Goal: Task Accomplishment & Management: Manage account settings

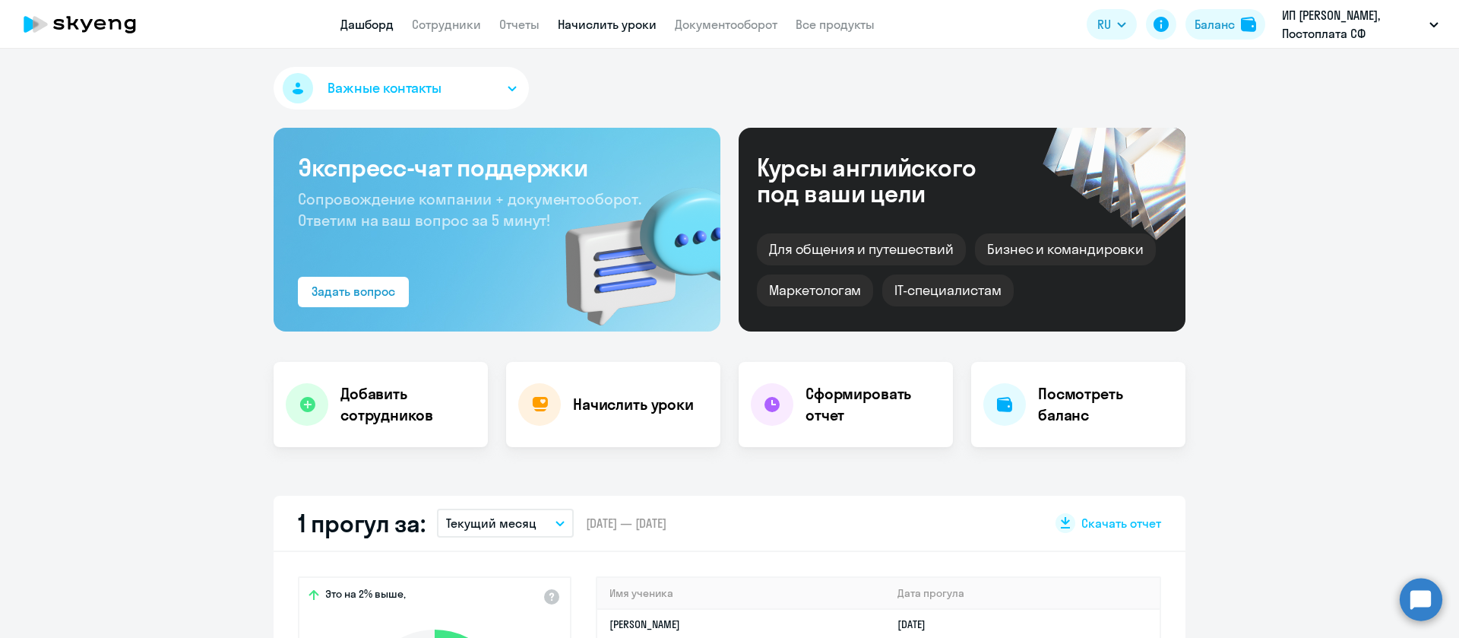
click at [603, 21] on link "Начислить уроки" at bounding box center [607, 24] width 99 height 15
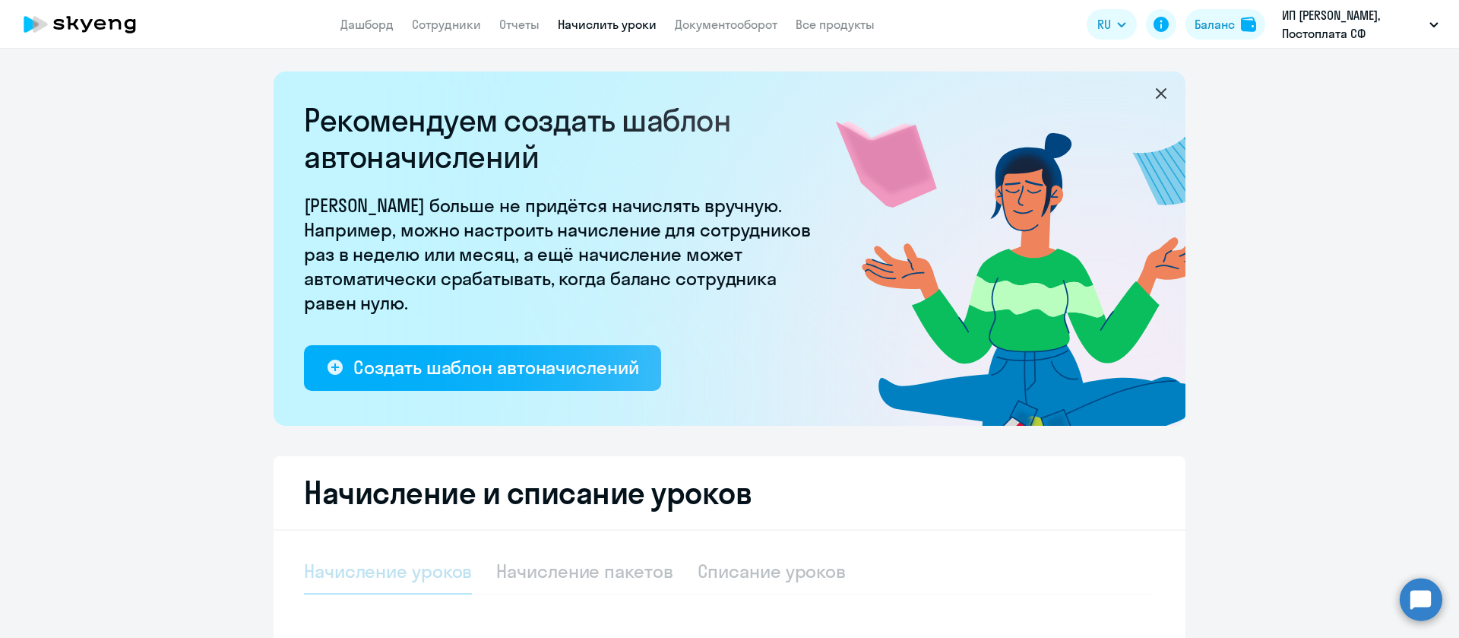
select select "10"
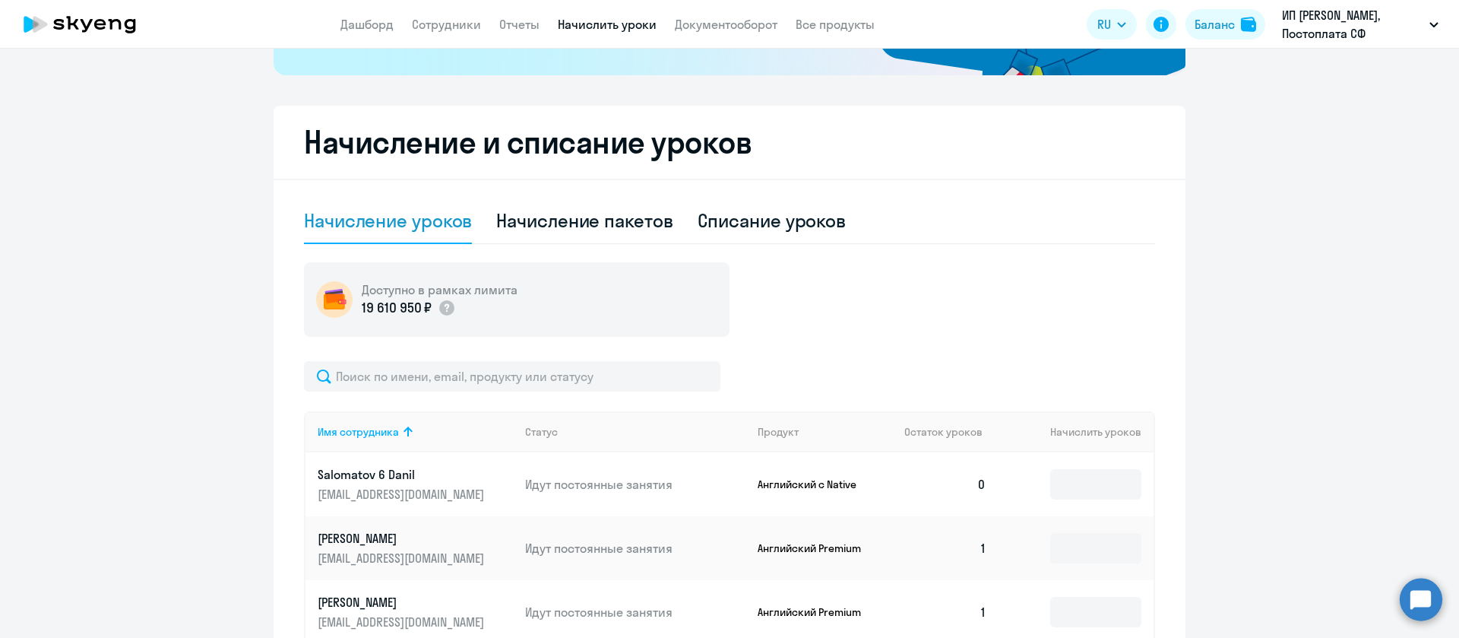
scroll to position [342, 0]
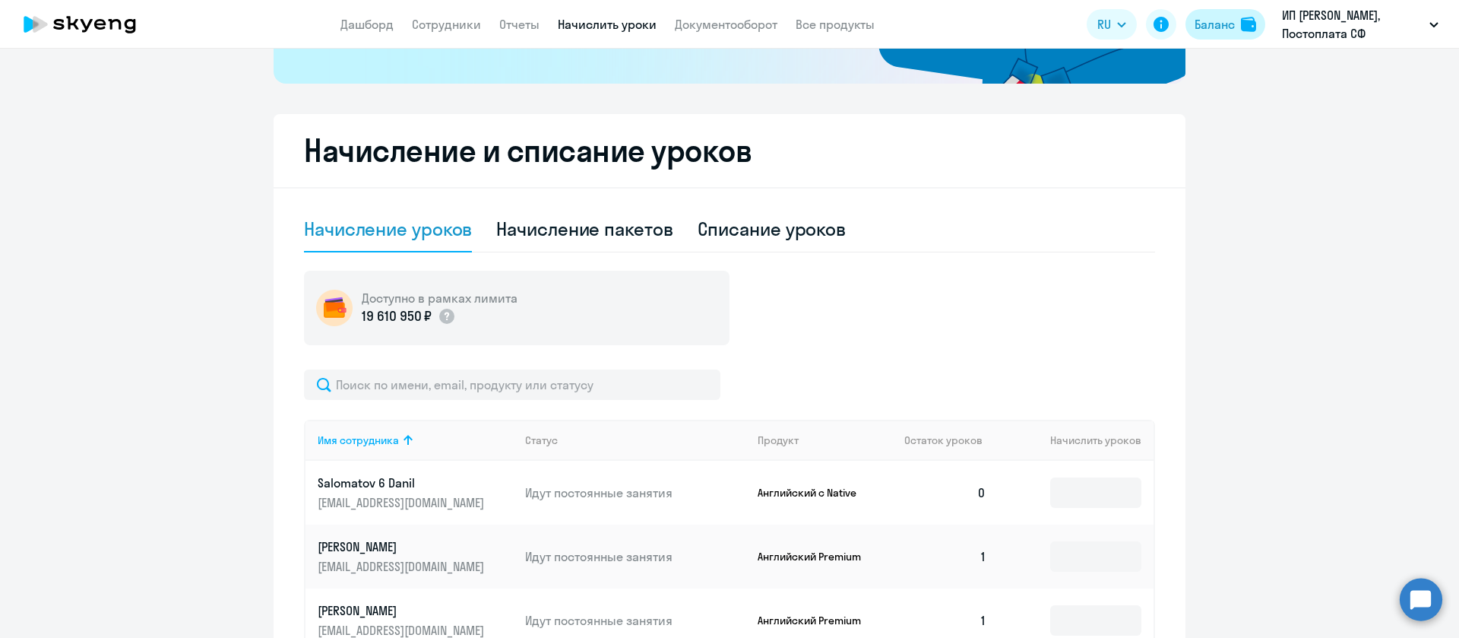
click at [1223, 20] on div "Баланс" at bounding box center [1215, 24] width 40 height 18
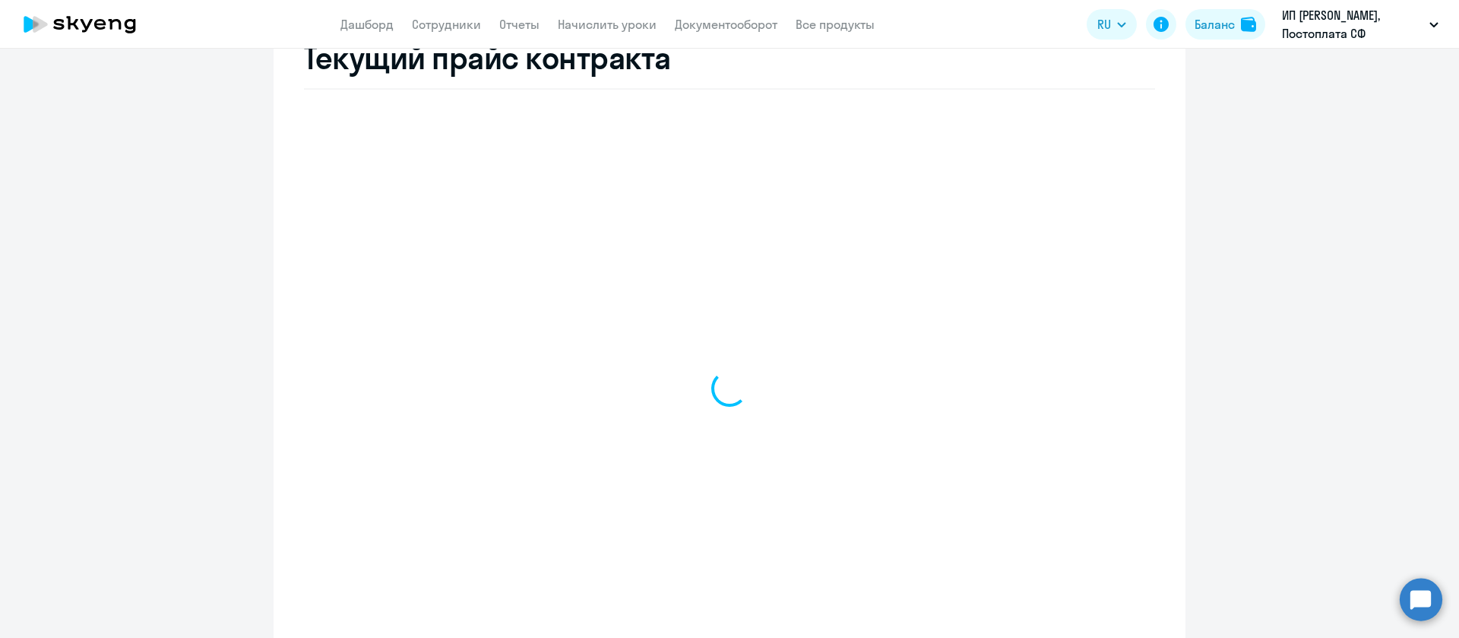
select select "english_adult_not_native_speaker"
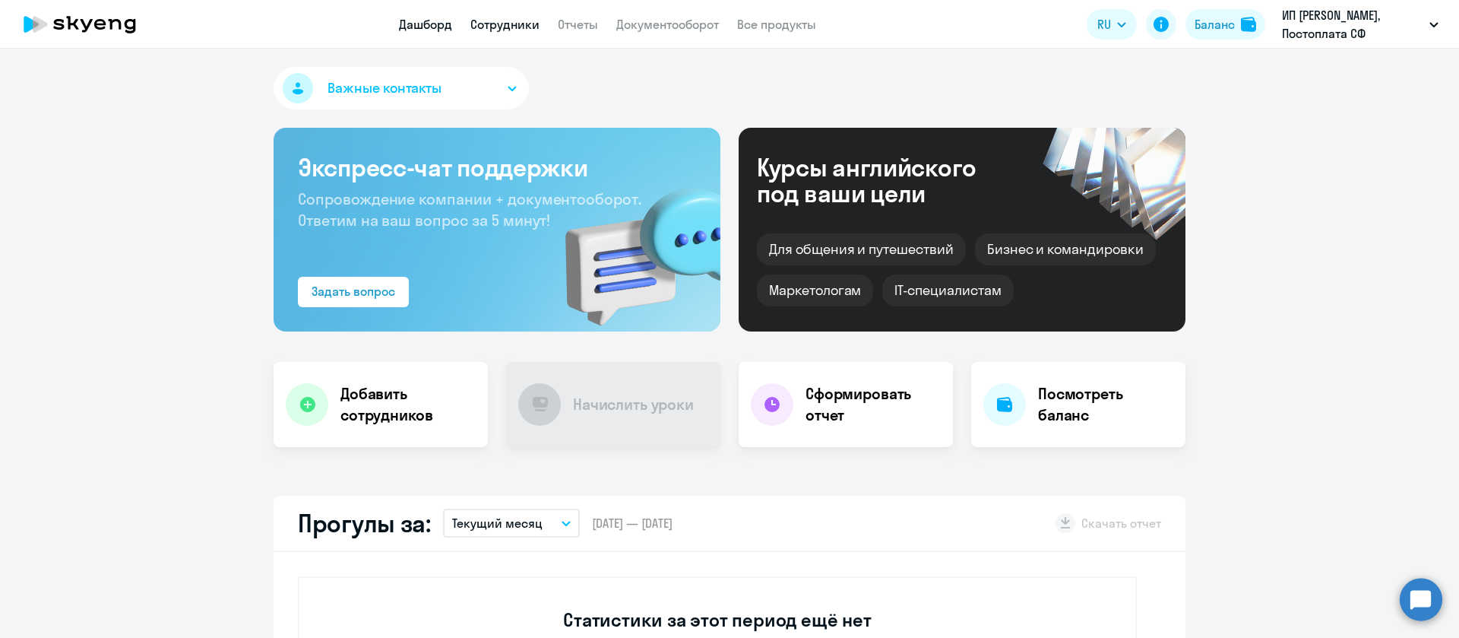
click at [511, 17] on link "Сотрудники" at bounding box center [504, 24] width 69 height 15
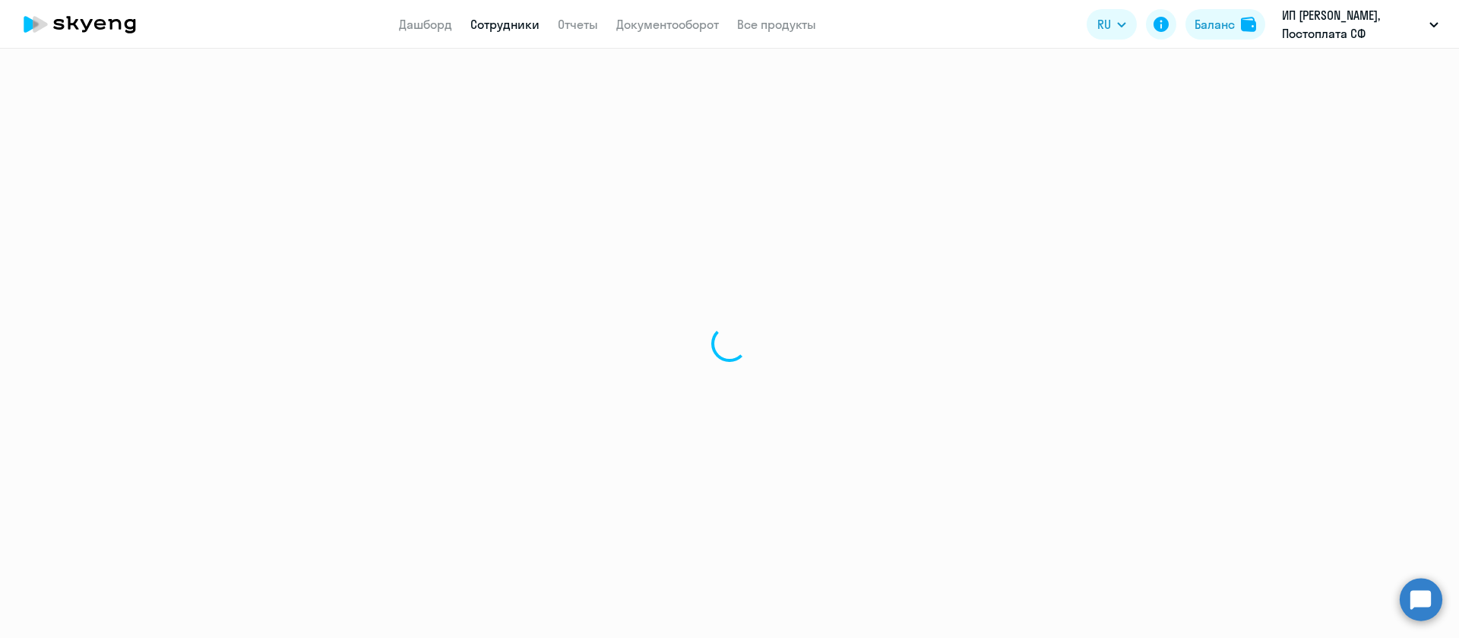
select select "30"
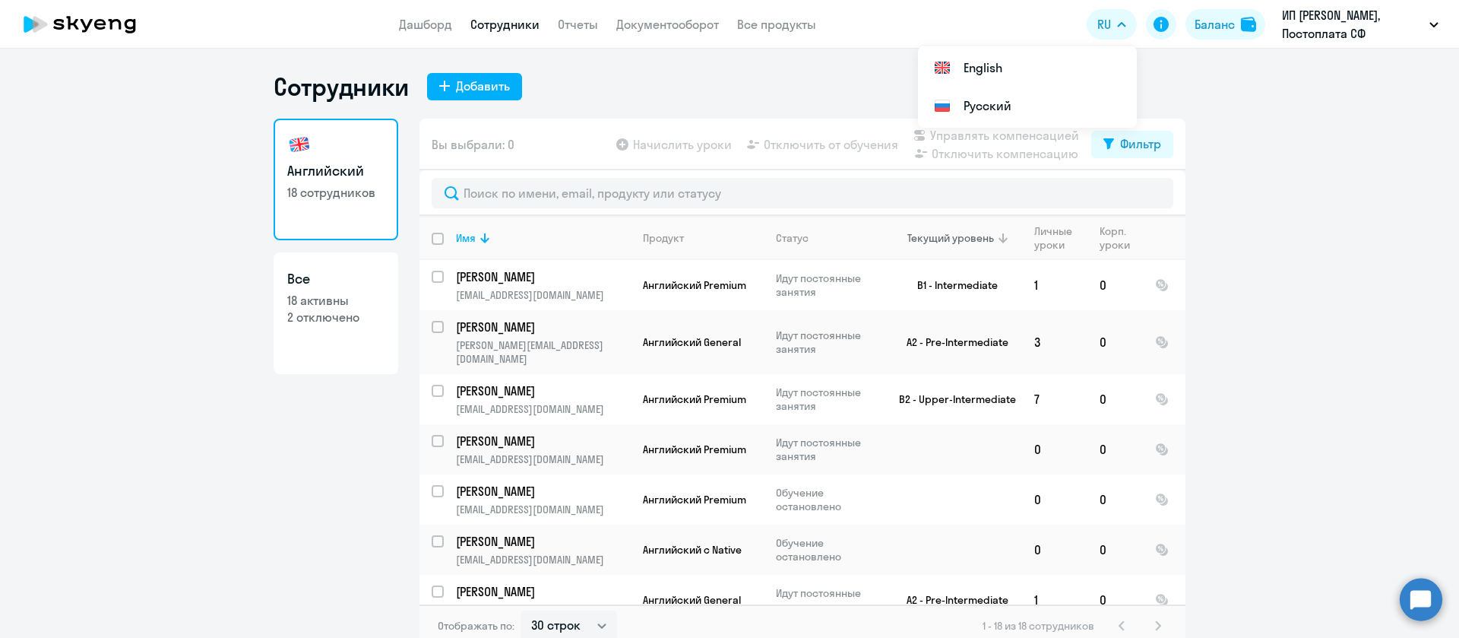
click at [961, 234] on div "Текущий уровень" at bounding box center [950, 238] width 87 height 14
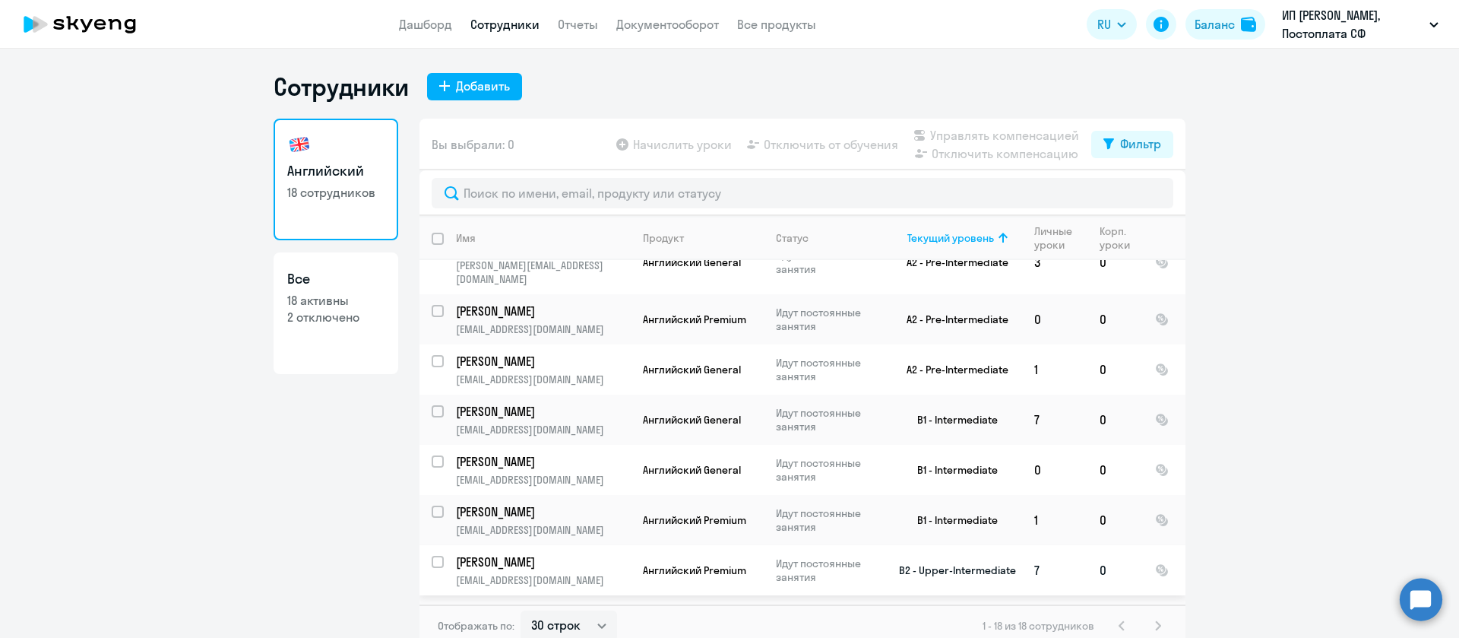
scroll to position [9, 0]
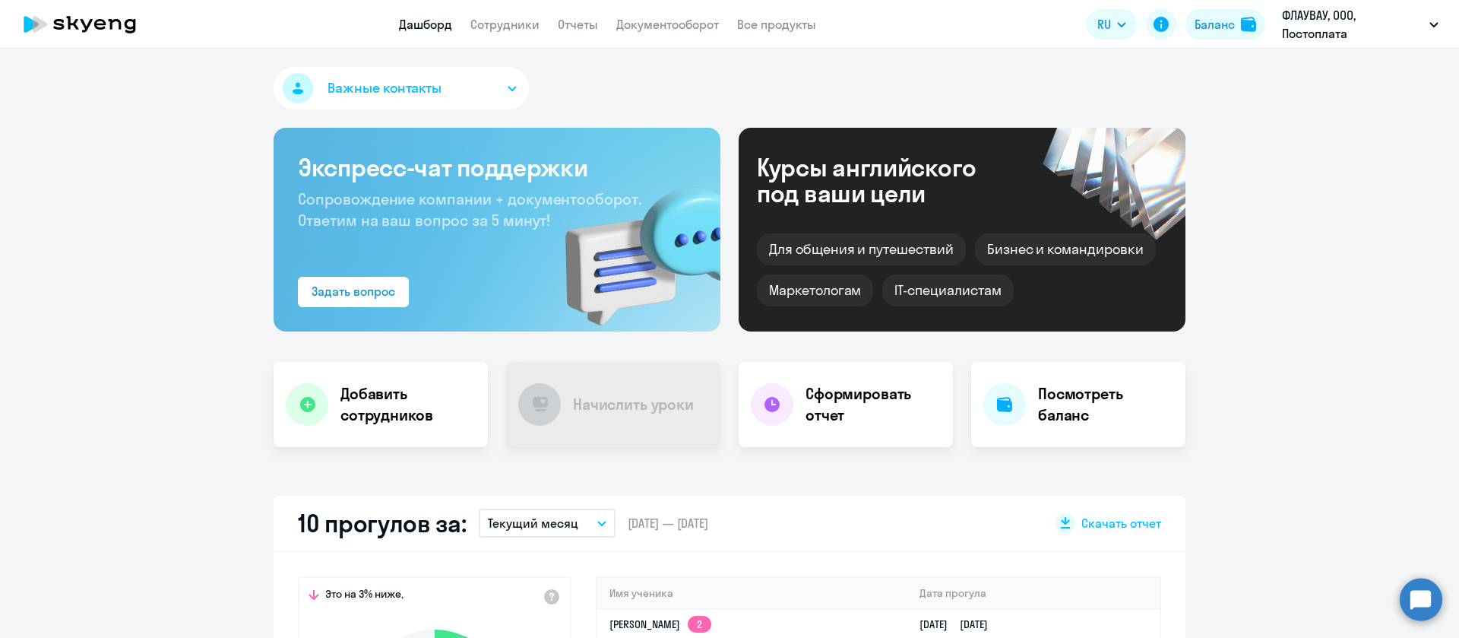
select select "30"
click at [685, 24] on link "Документооборот" at bounding box center [667, 24] width 103 height 15
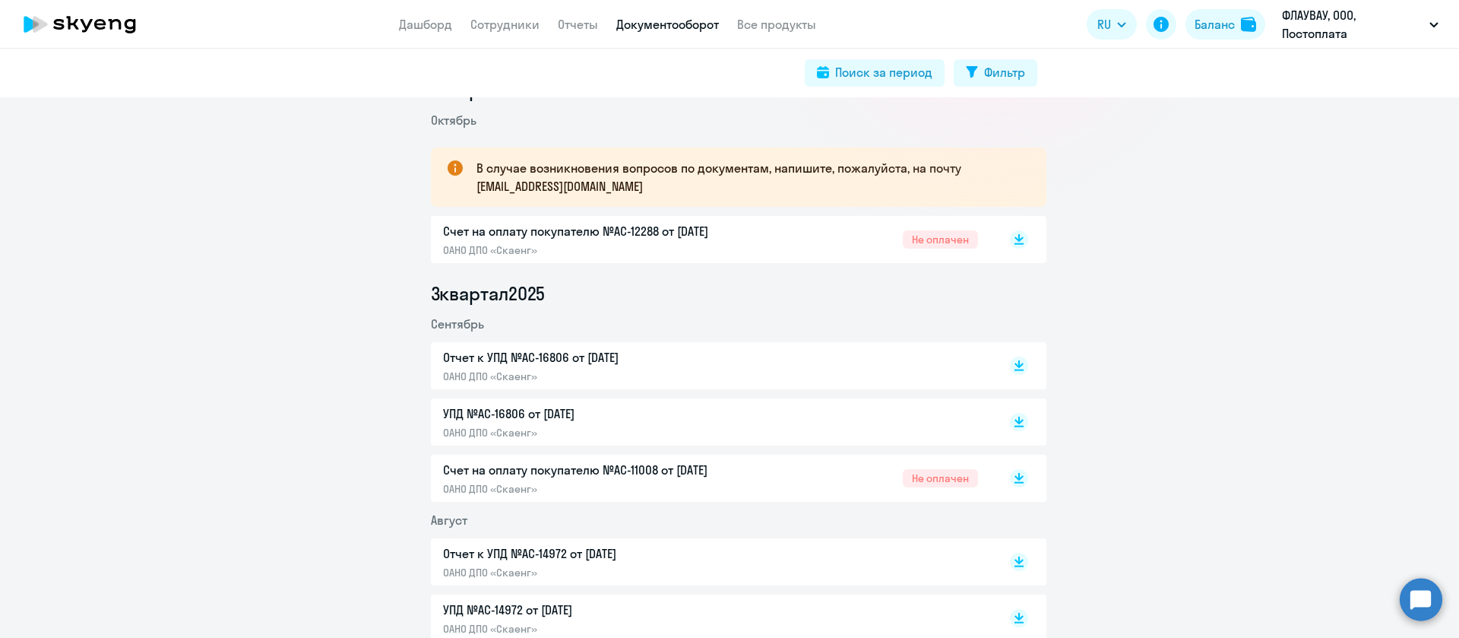
scroll to position [342, 0]
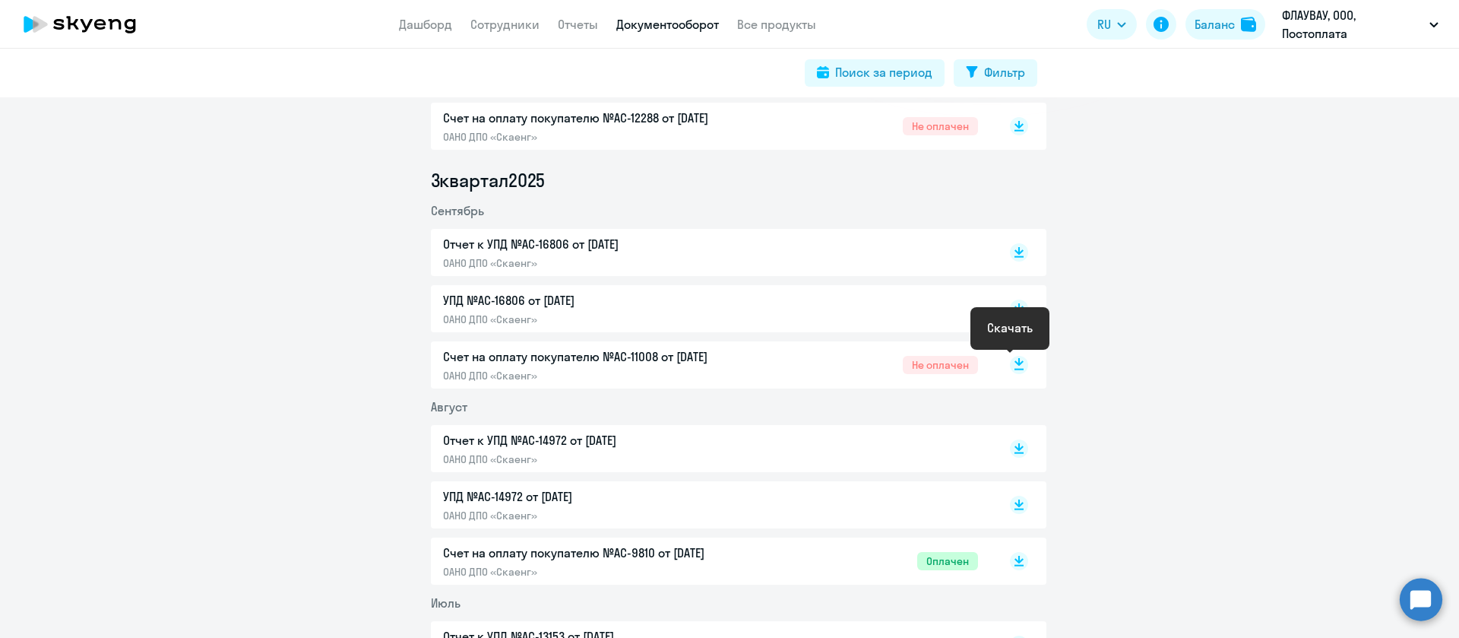
click at [1014, 359] on icon at bounding box center [1018, 362] width 9 height 8
click at [1014, 306] on icon at bounding box center [1018, 306] width 9 height 8
click at [1014, 254] on rect at bounding box center [1019, 252] width 18 height 18
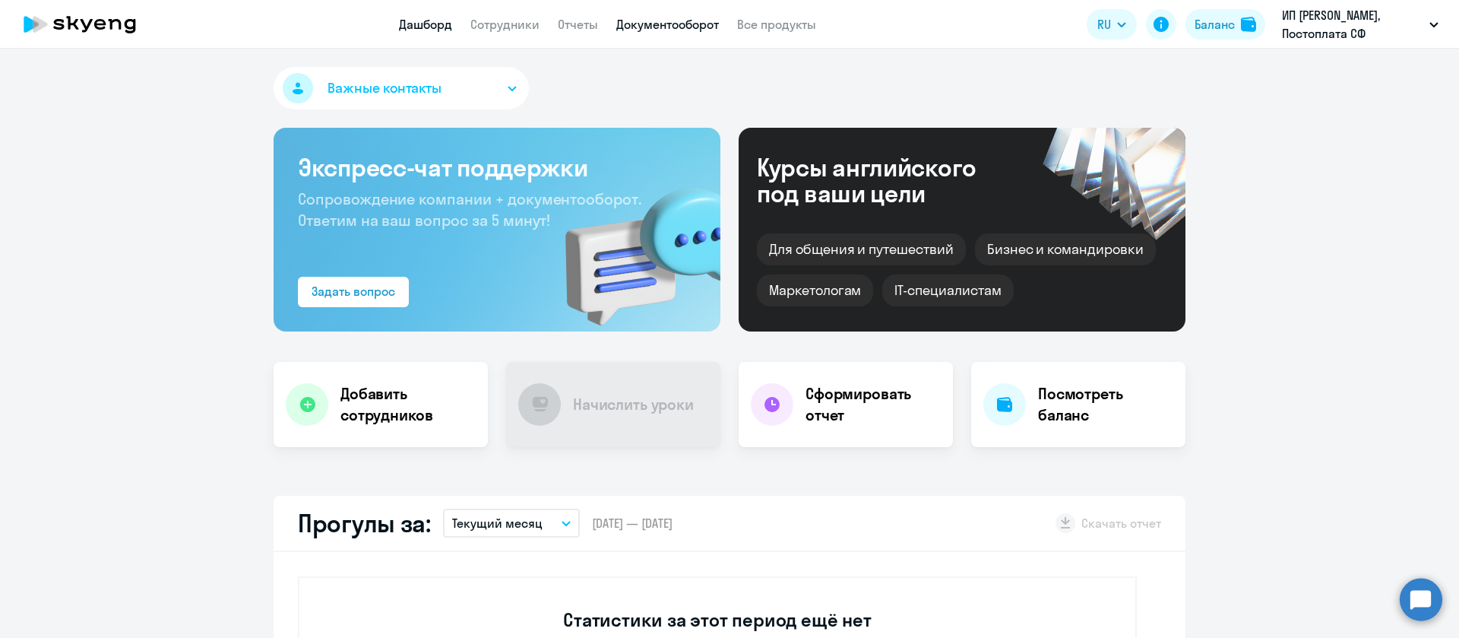
click at [692, 21] on link "Документооборот" at bounding box center [667, 24] width 103 height 15
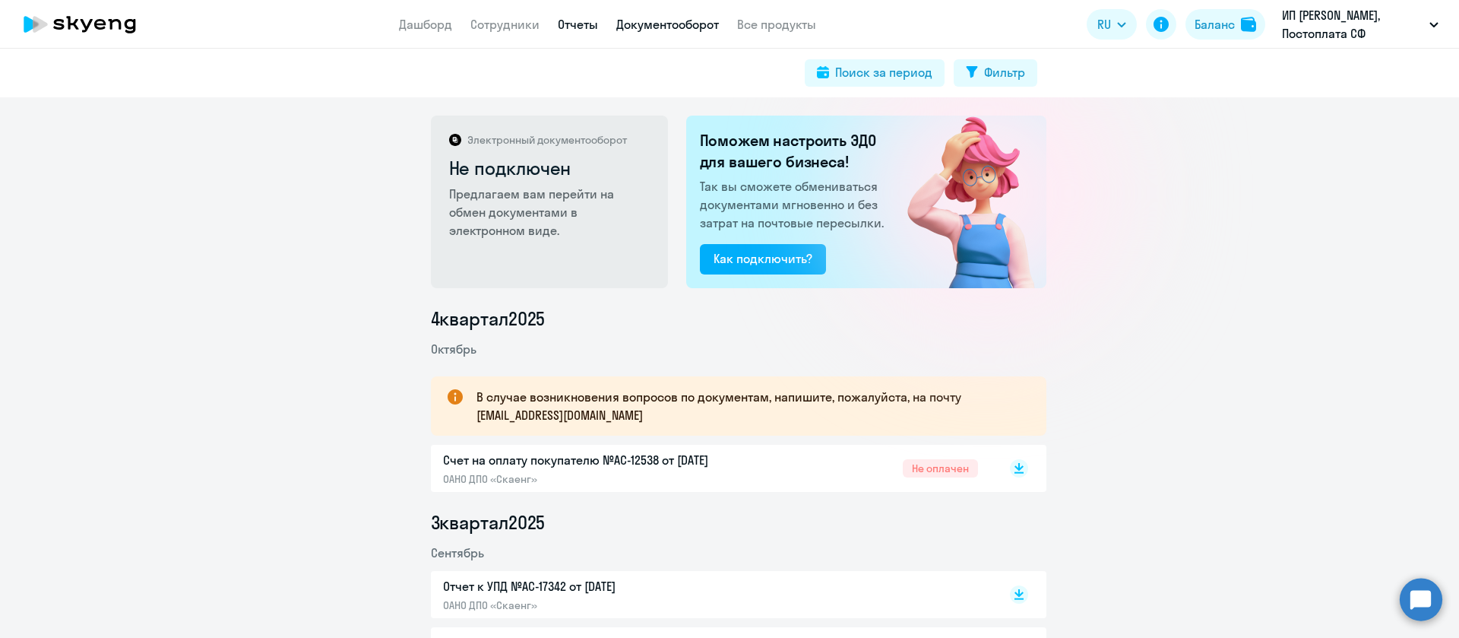
click at [567, 21] on link "Отчеты" at bounding box center [578, 24] width 40 height 15
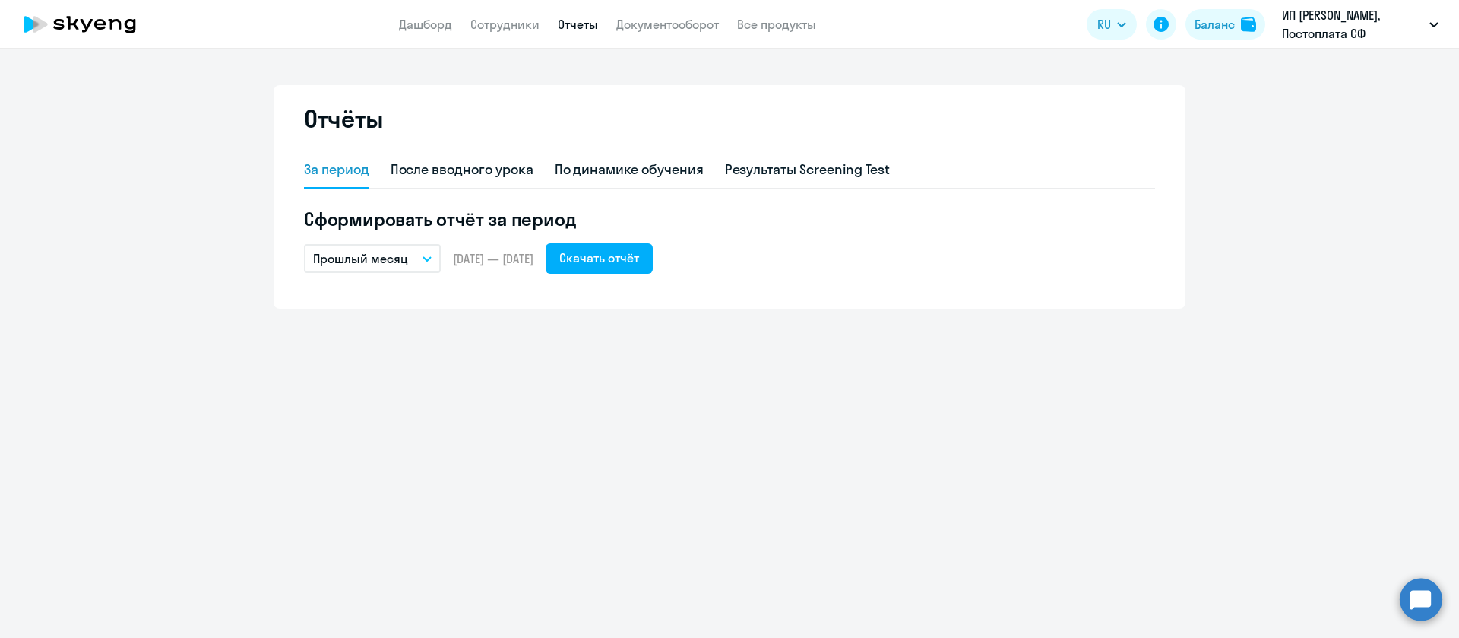
click at [362, 261] on p "Прошлый месяц" at bounding box center [360, 258] width 95 height 18
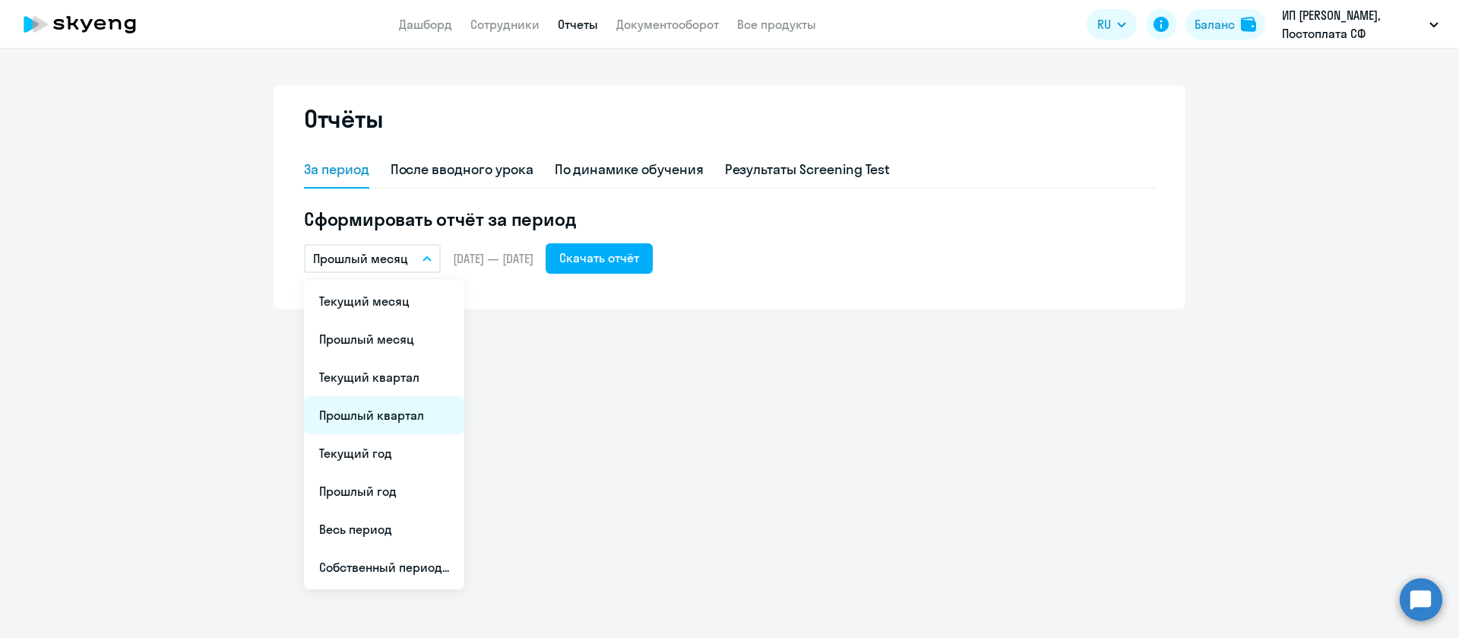
click at [402, 407] on li "Прошлый квартал" at bounding box center [384, 415] width 160 height 38
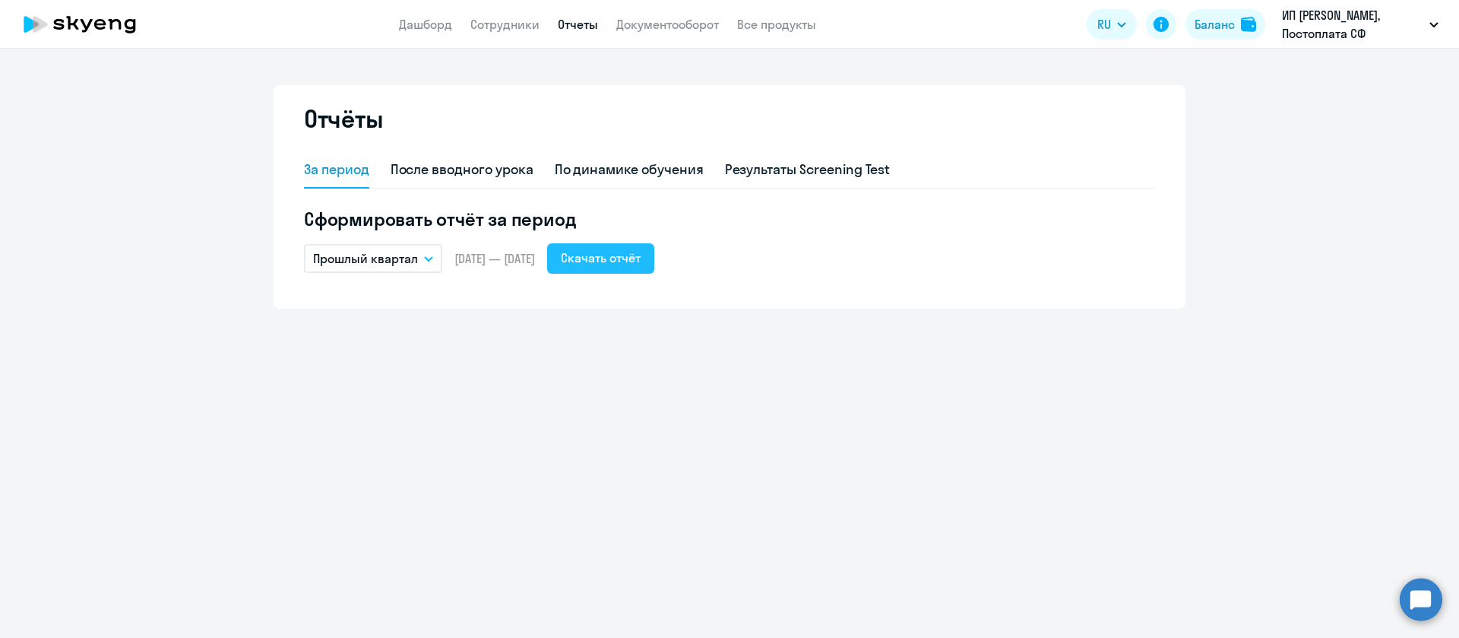
click at [633, 267] on button "Скачать отчёт" at bounding box center [600, 258] width 107 height 30
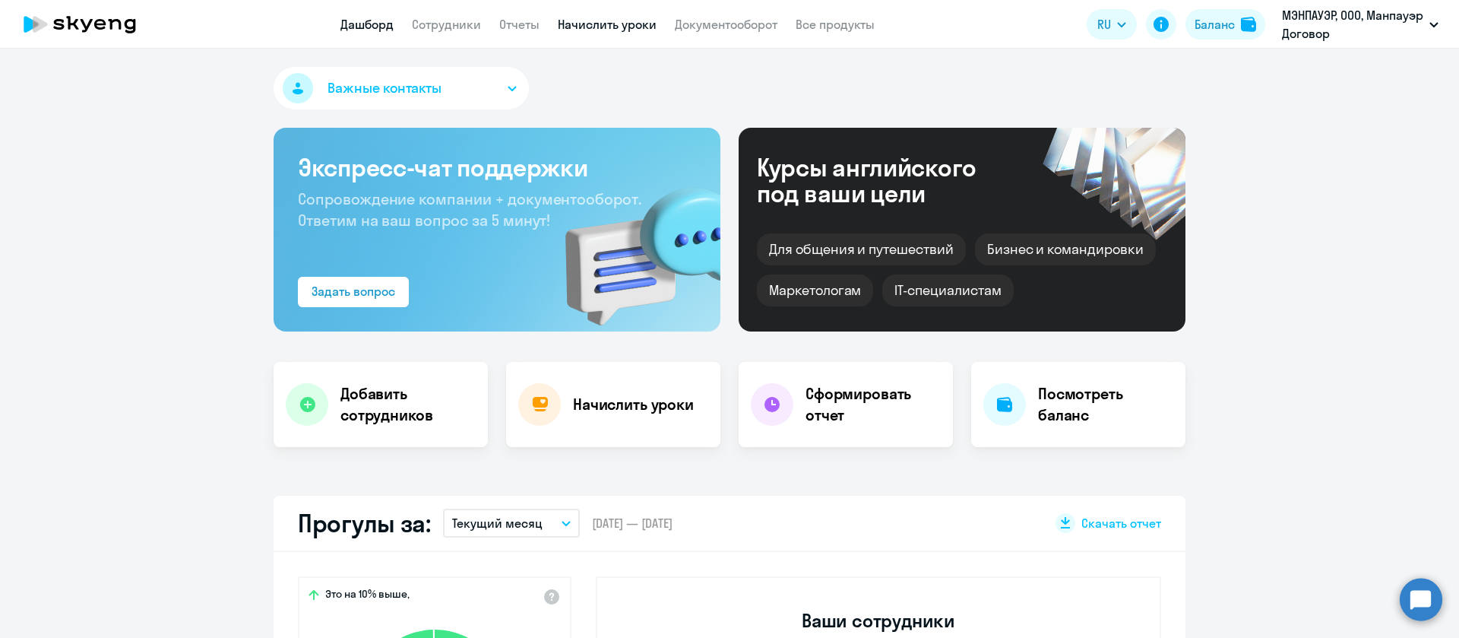
click at [617, 21] on link "Начислить уроки" at bounding box center [607, 24] width 99 height 15
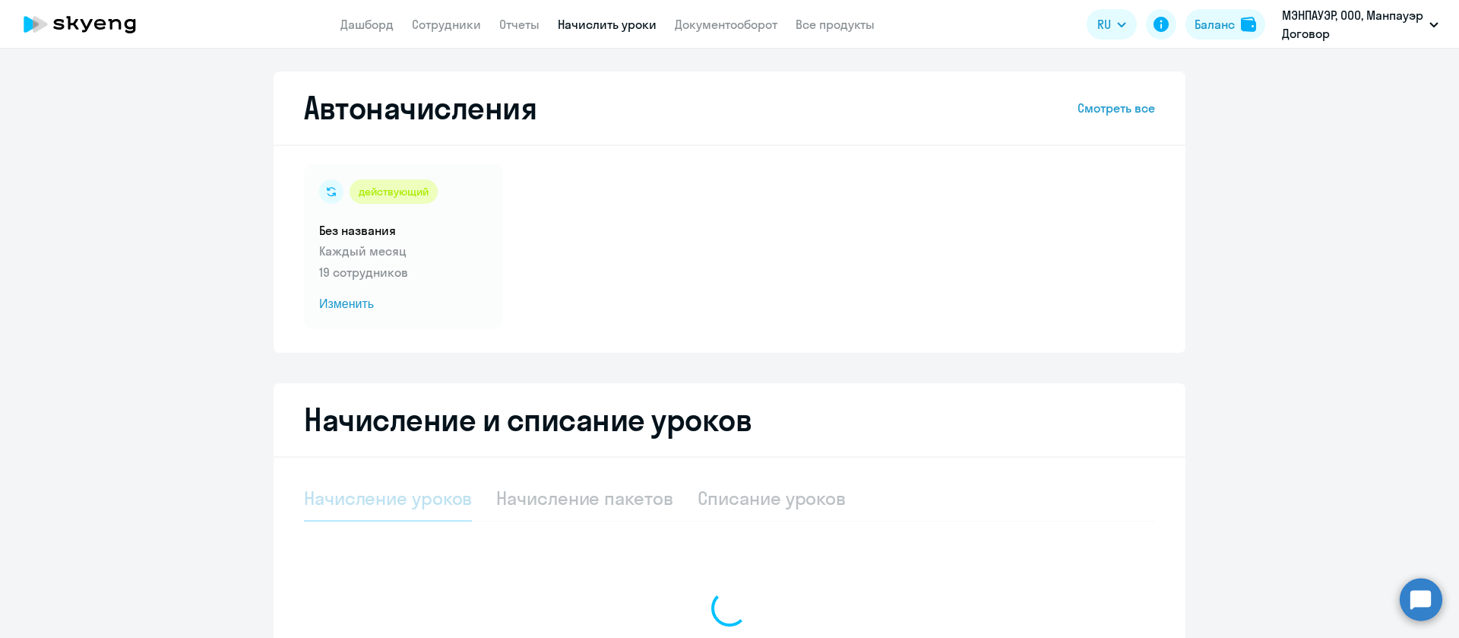
select select "10"
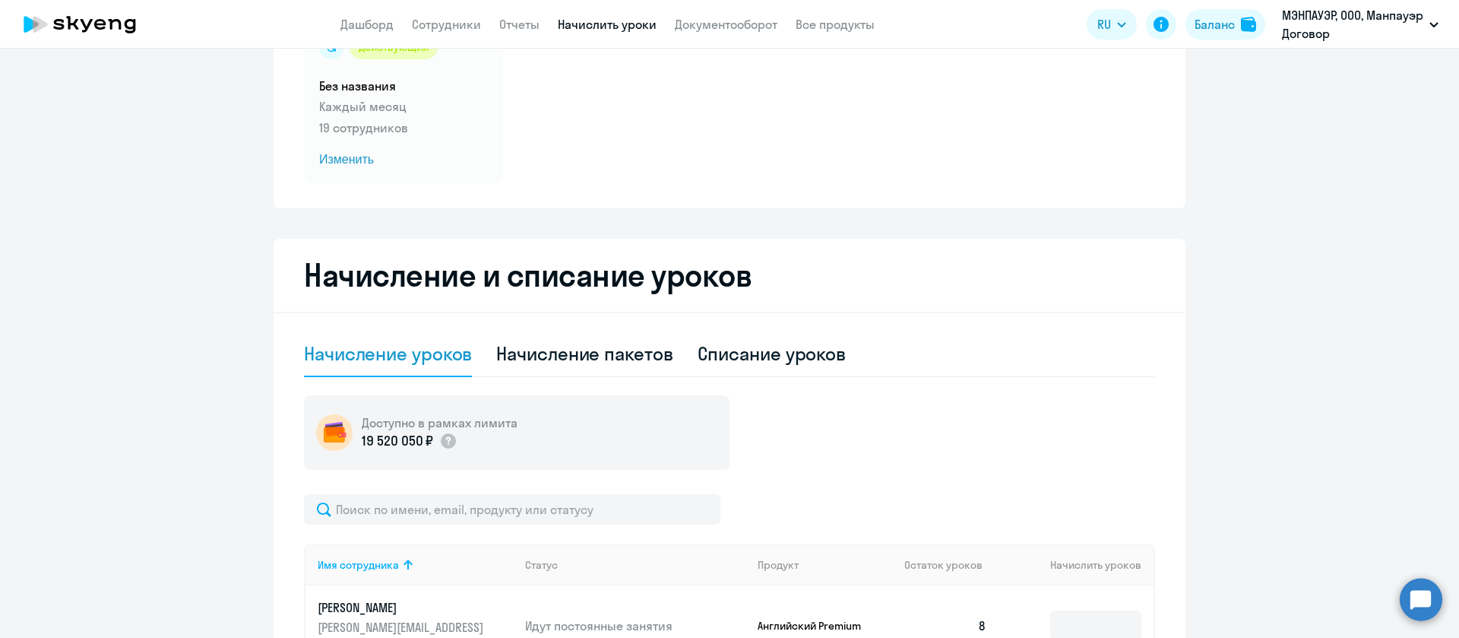
scroll to position [456, 0]
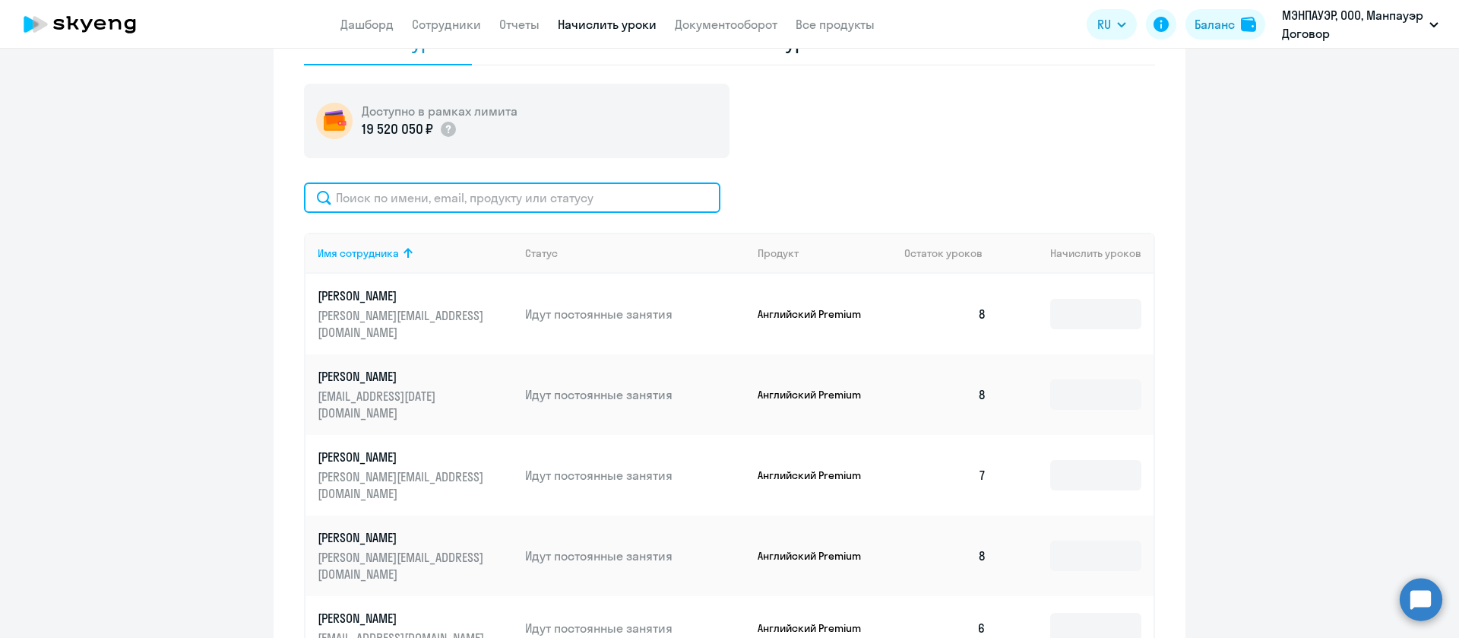
click at [533, 196] on input "text" at bounding box center [512, 197] width 416 height 30
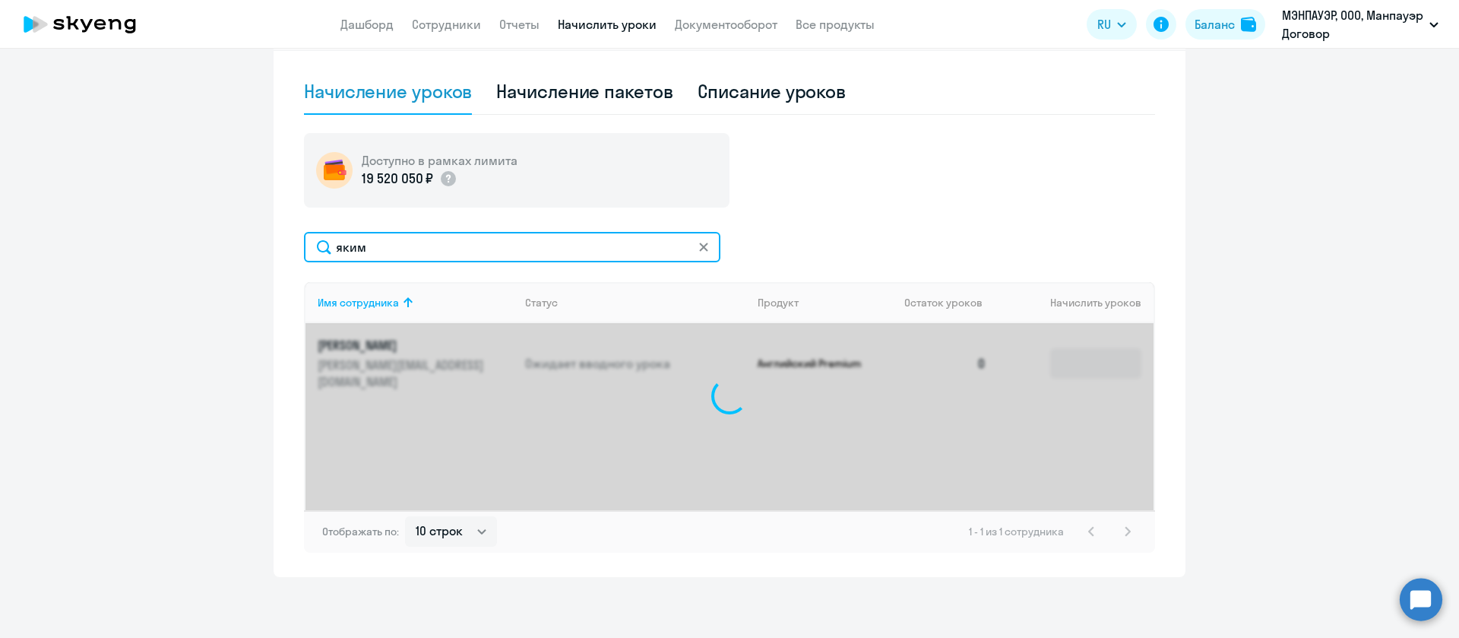
scroll to position [407, 0]
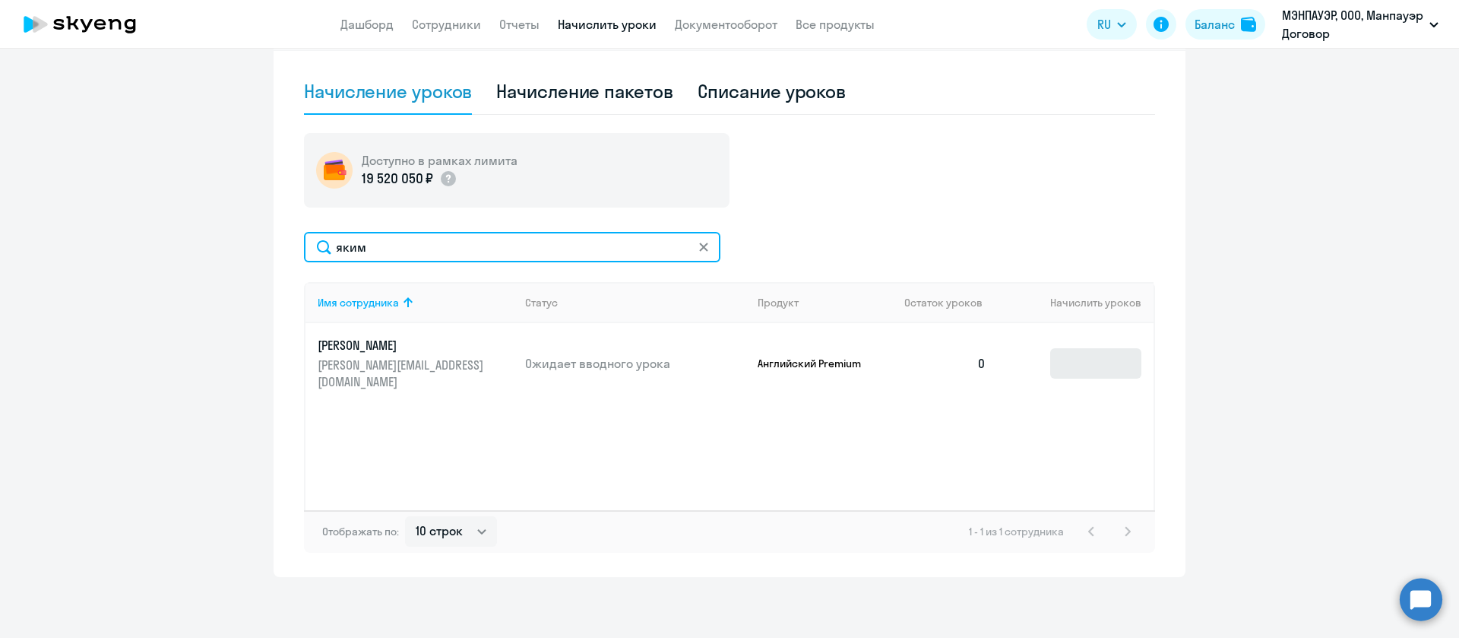
type input "яким"
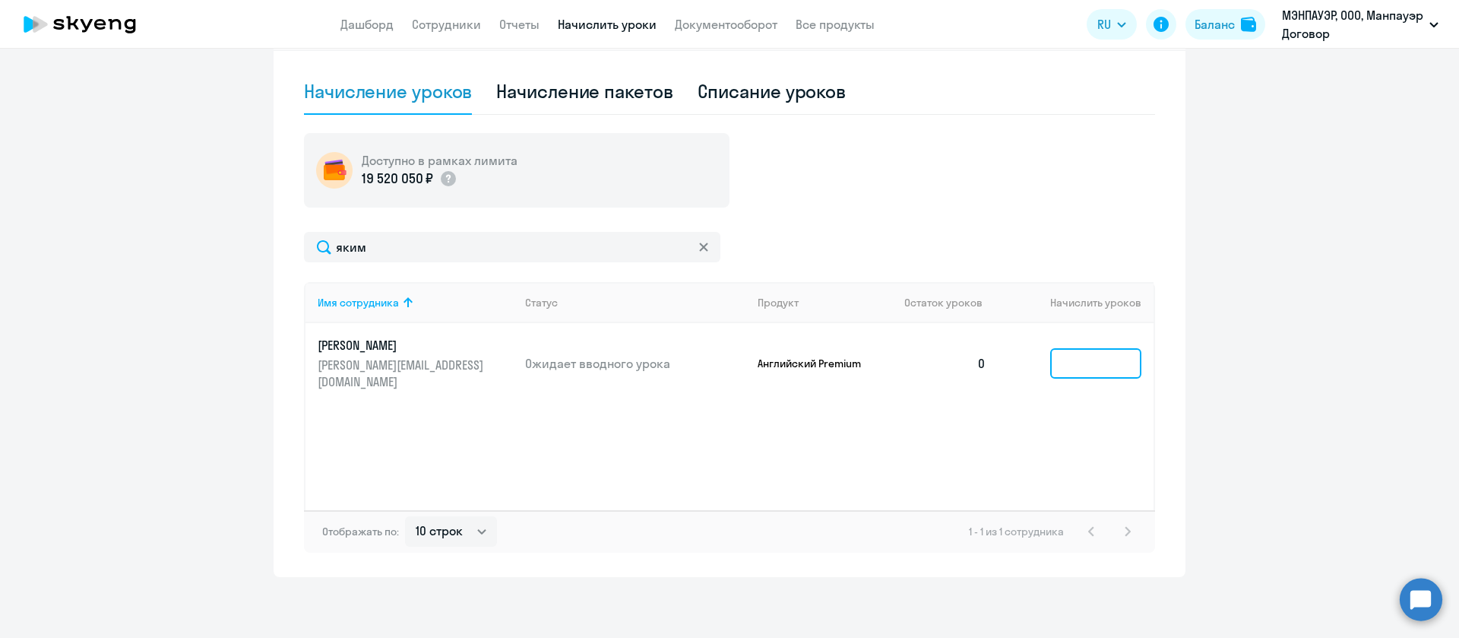
click at [1063, 357] on input at bounding box center [1095, 363] width 91 height 30
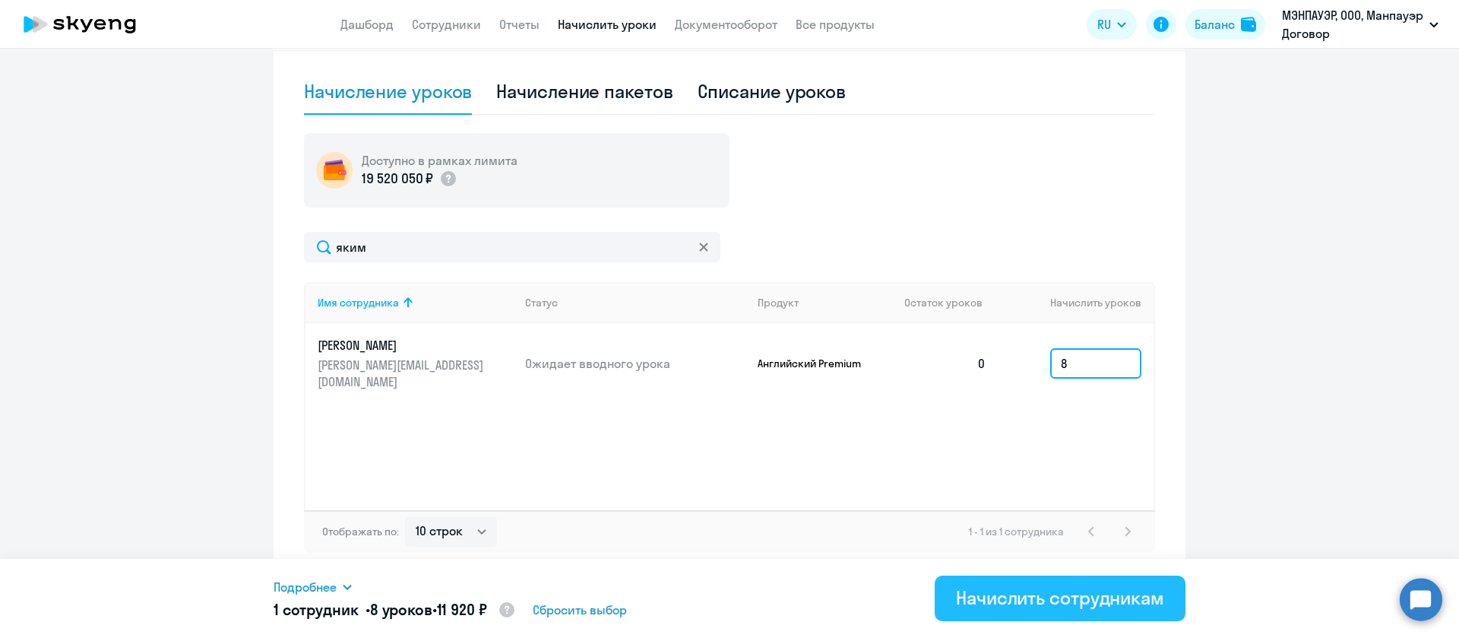
type input "8"
click at [1026, 600] on div "Начислить сотрудникам" at bounding box center [1060, 597] width 208 height 24
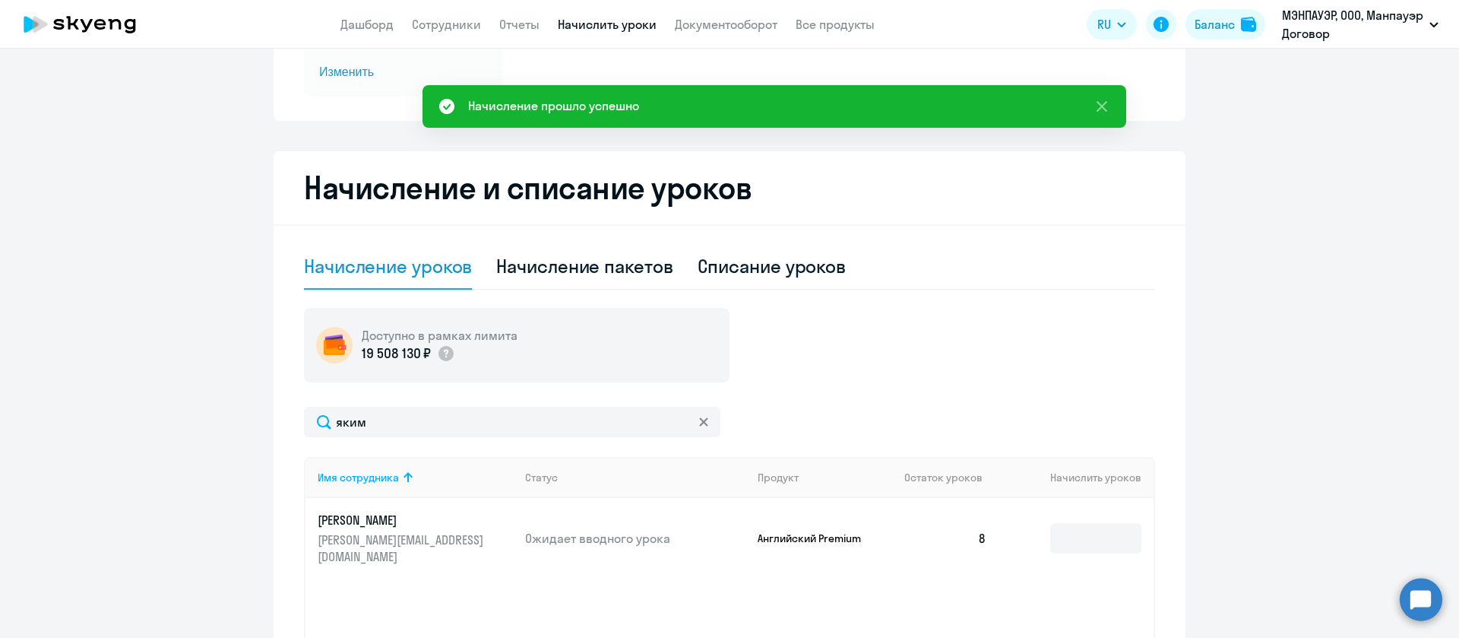
scroll to position [0, 0]
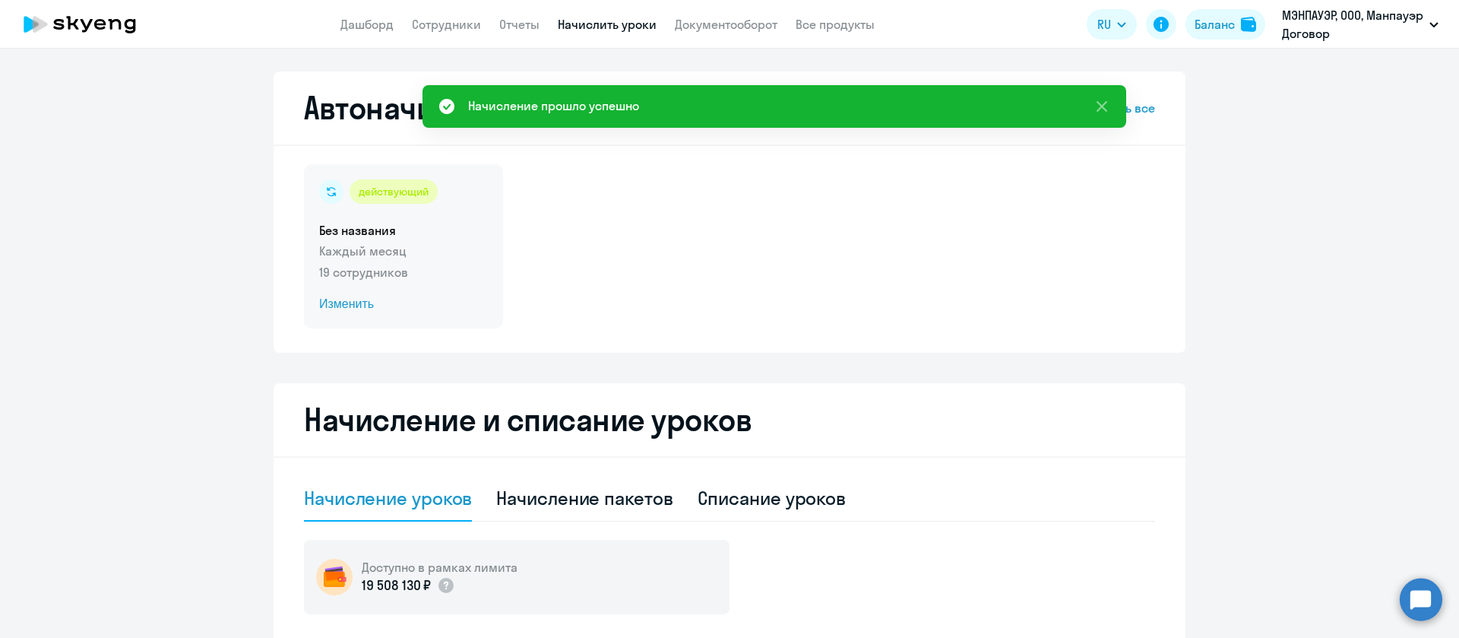
click at [348, 305] on span "Изменить" at bounding box center [403, 304] width 169 height 18
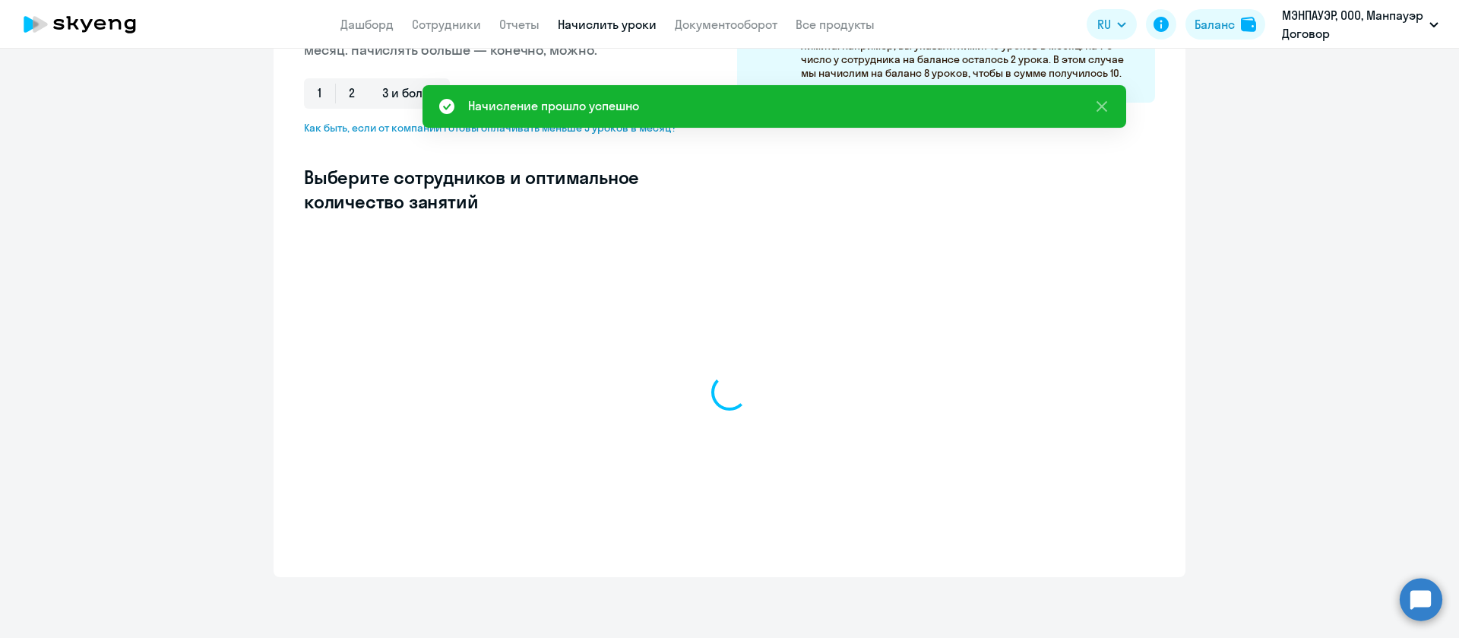
select select "10"
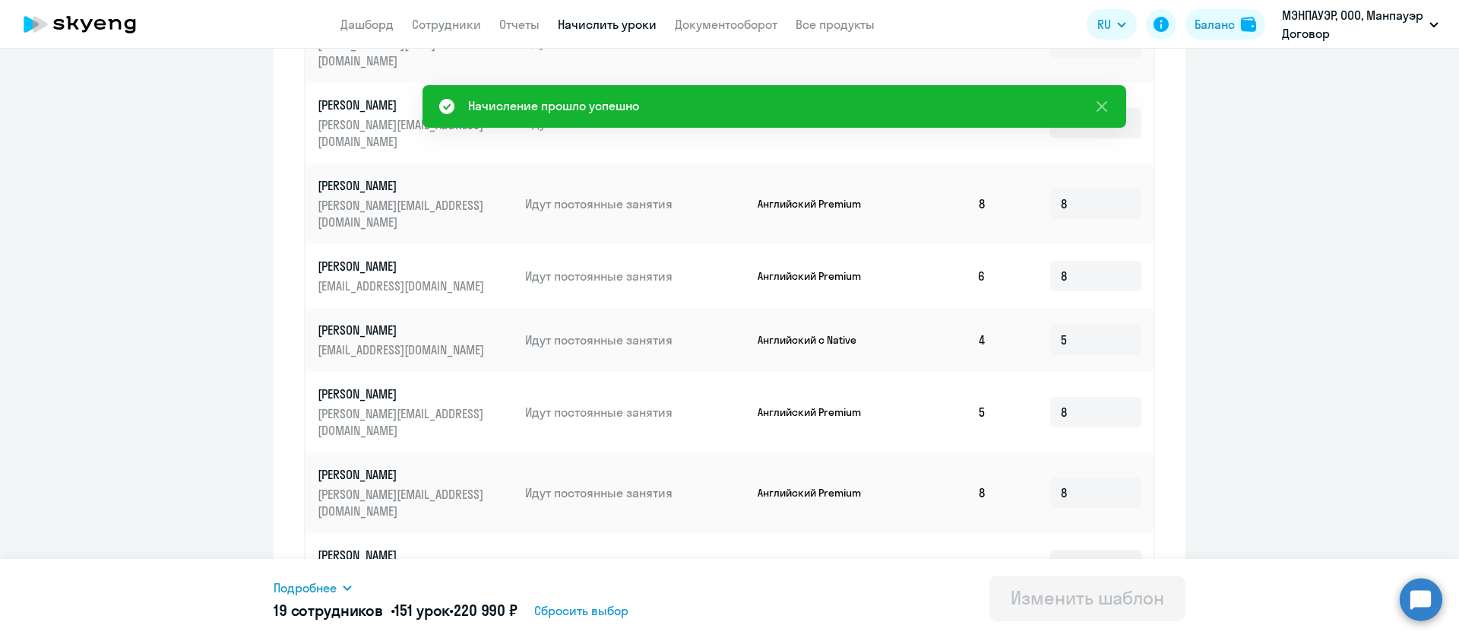
scroll to position [774, 0]
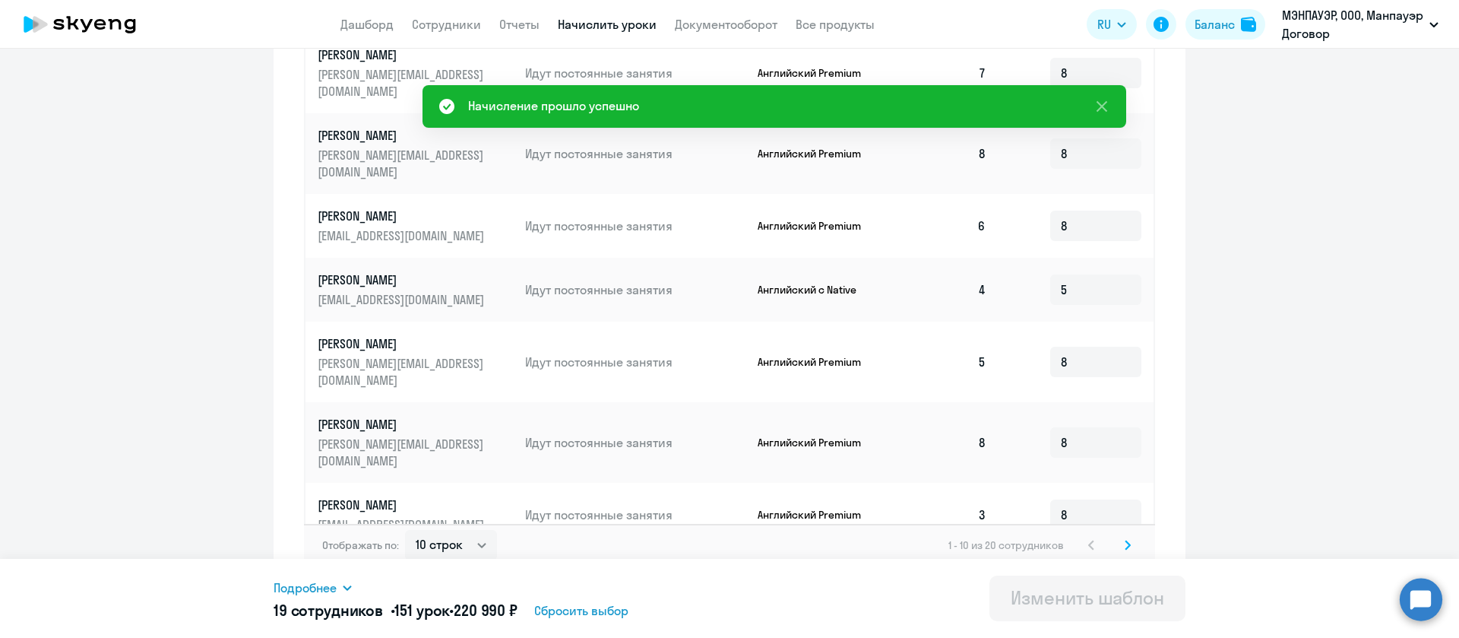
click at [1119, 536] on svg-icon at bounding box center [1128, 545] width 18 height 18
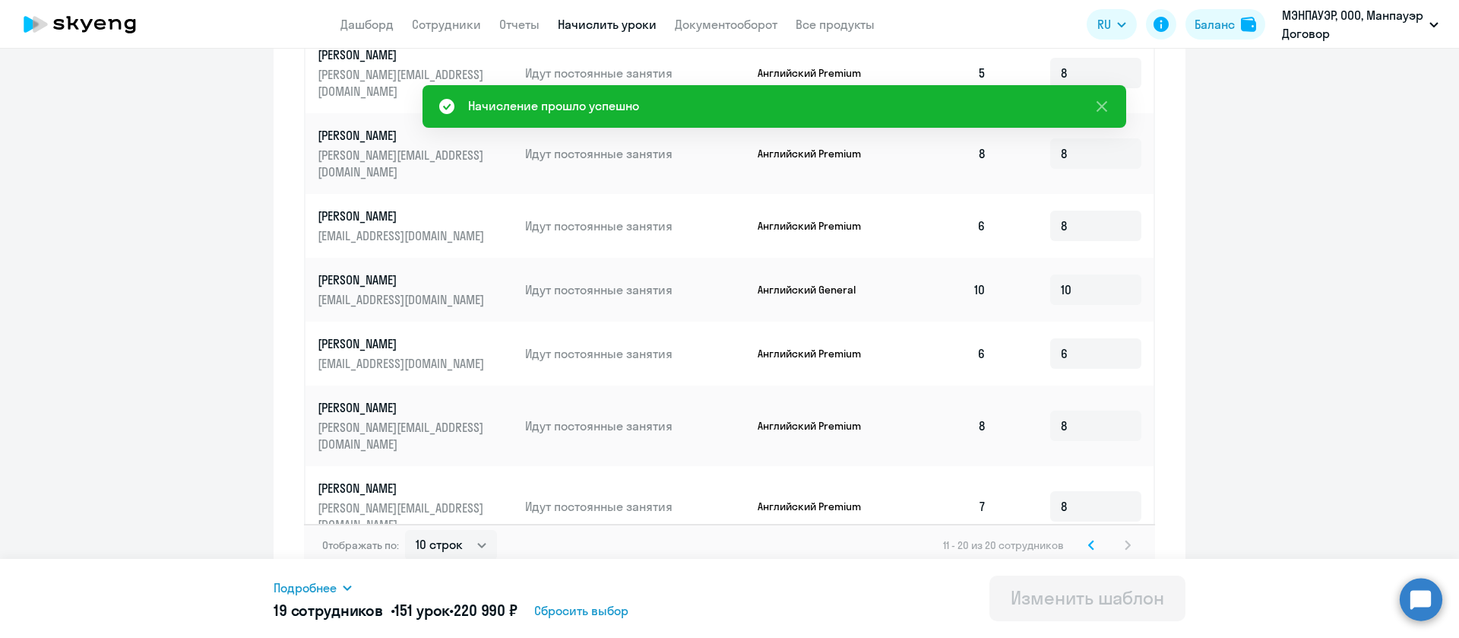
click at [1094, 571] on input at bounding box center [1095, 586] width 91 height 30
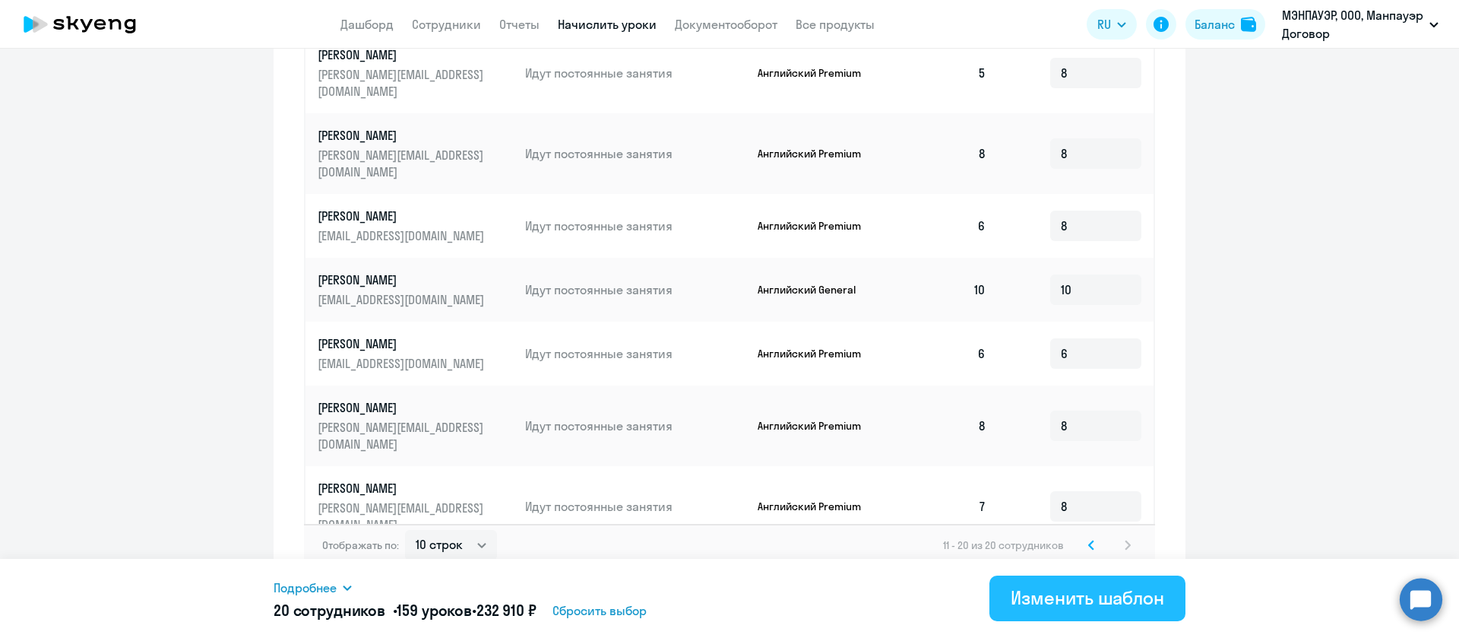
type input "8"
click at [1076, 589] on div "Изменить шаблон" at bounding box center [1088, 597] width 154 height 24
